Goal: Leave review/rating: Leave review/rating

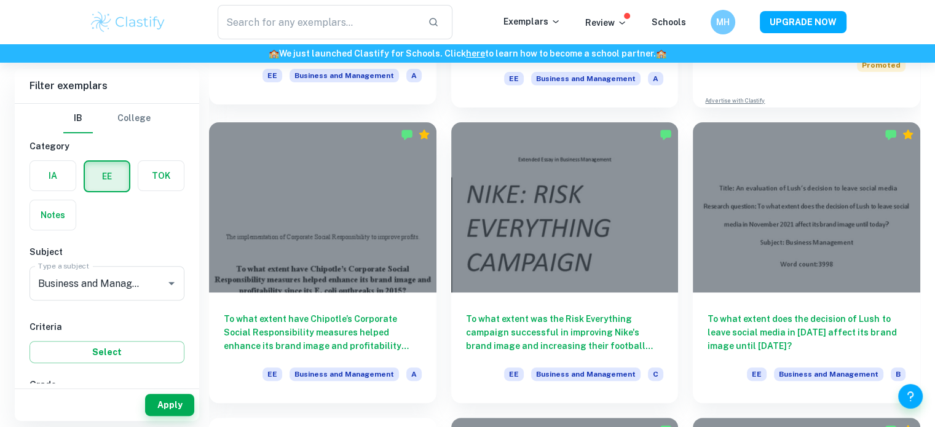
scroll to position [334, 0]
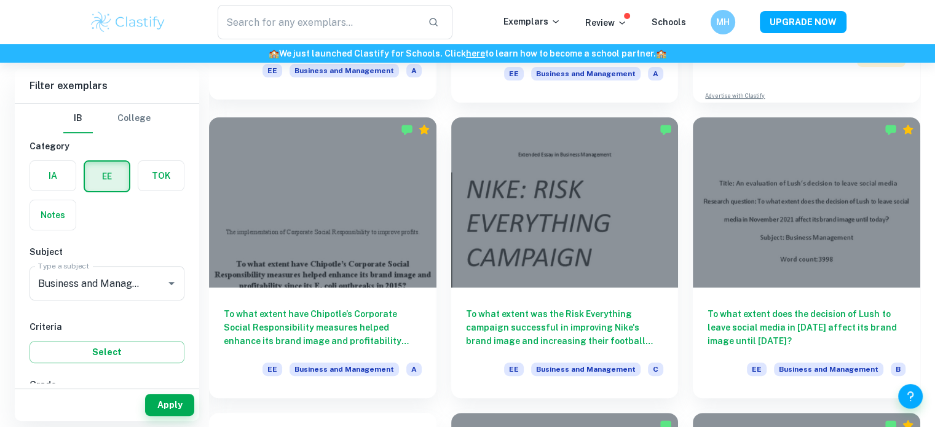
click at [379, 294] on div "To what extent have Chipotle’s Corporate Social Responsibility measures helped …" at bounding box center [322, 343] width 227 height 111
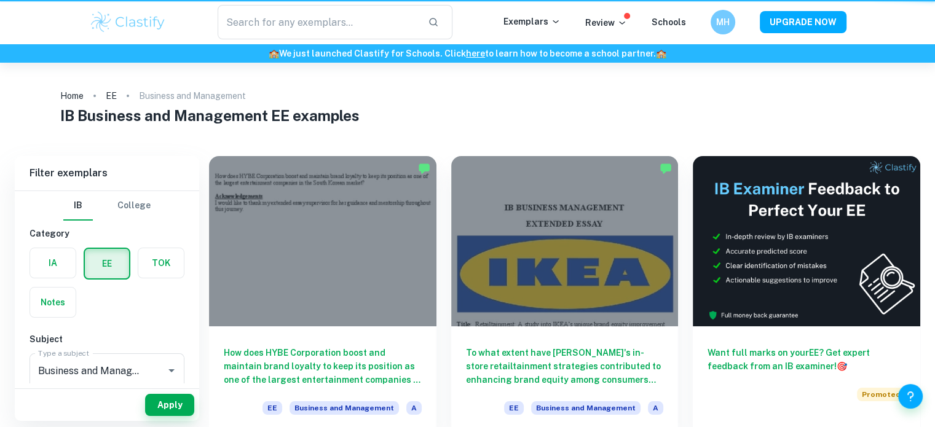
scroll to position [334, 0]
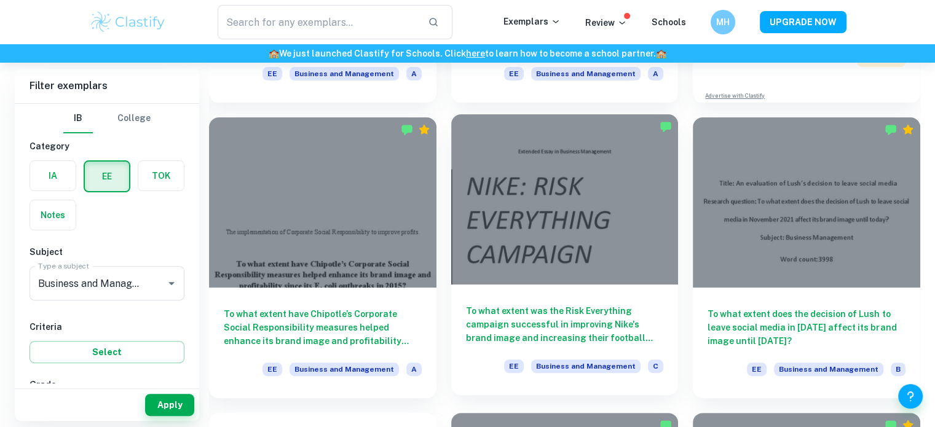
click at [575, 213] on div at bounding box center [564, 199] width 227 height 170
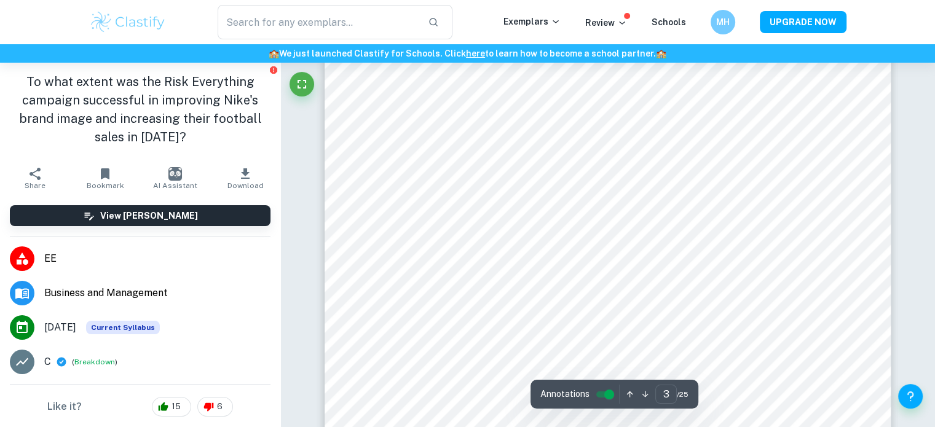
scroll to position [1770, 0]
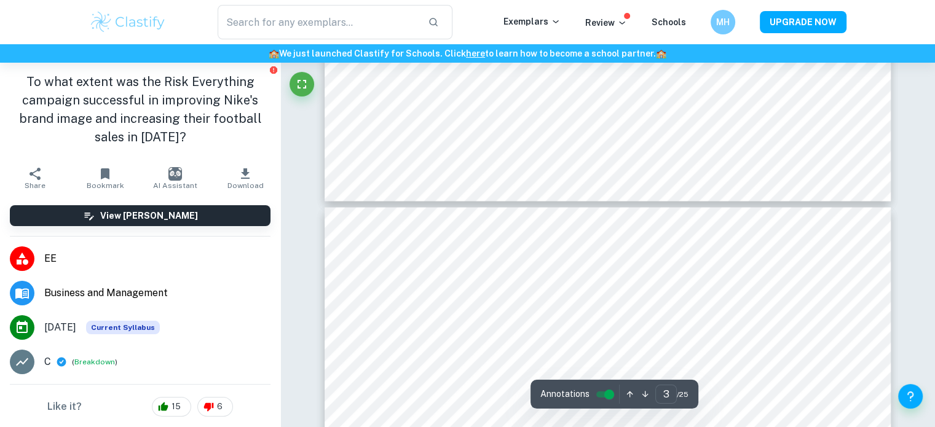
type input "4"
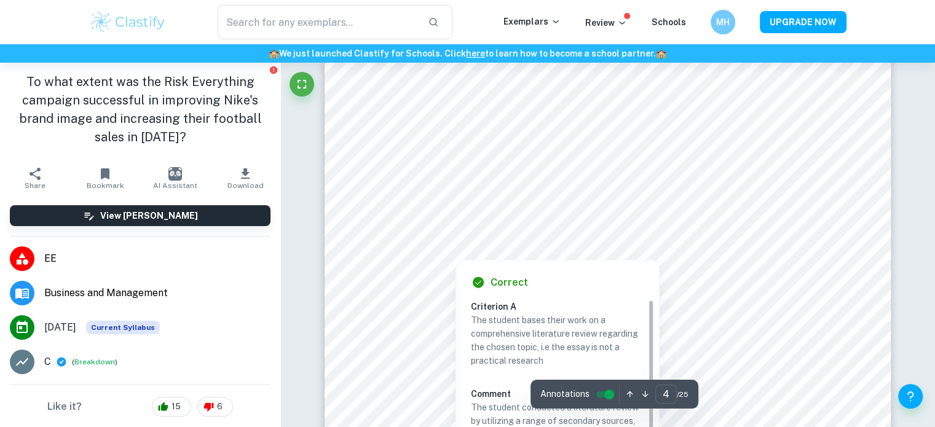
scroll to position [2759, 0]
